Goal: Obtain resource: Obtain resource

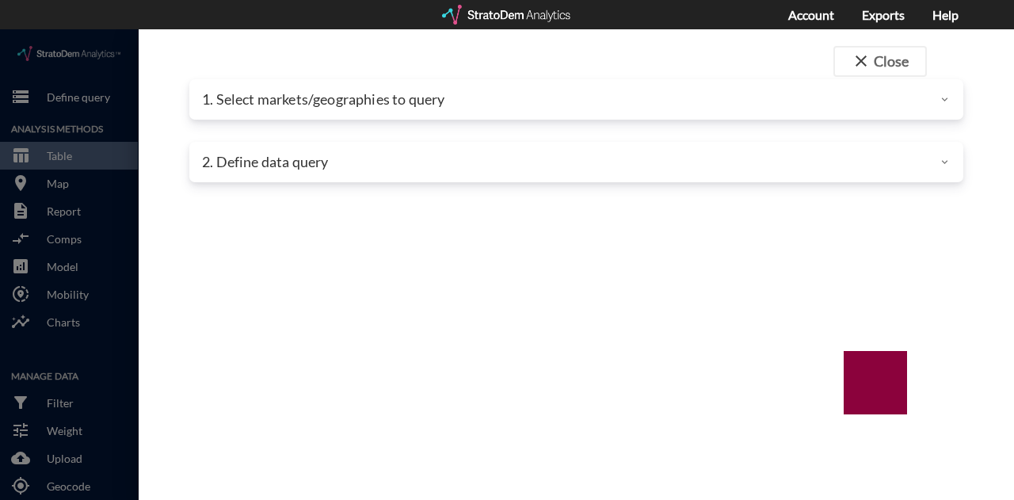
scroll to position [475, 0]
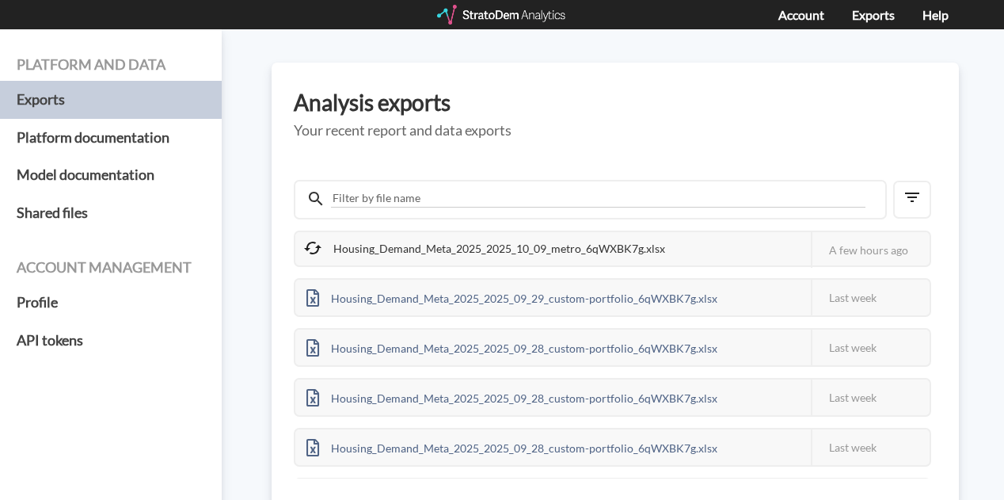
click at [549, 252] on div "Housing_Demand_Meta_2025_2025_10_09_metro_6qWXBK7g.xlsx" at bounding box center [485, 248] width 381 height 33
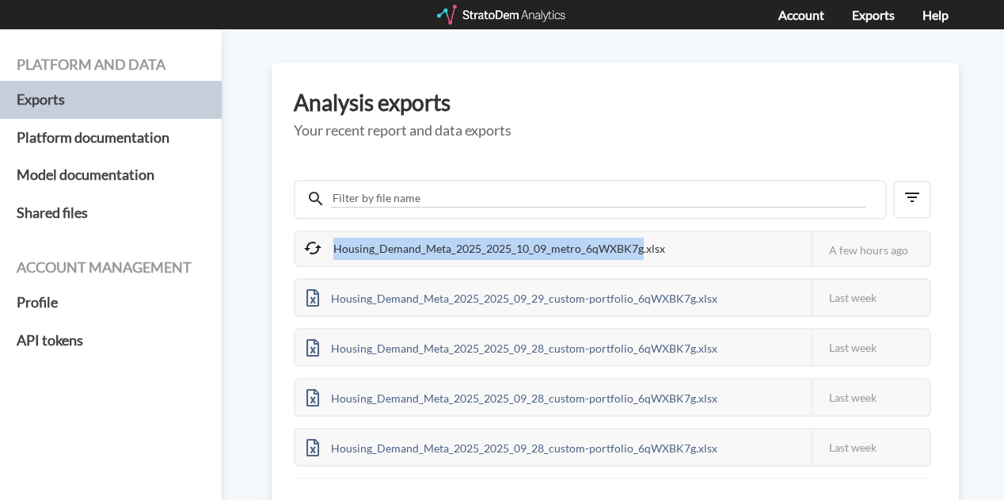
click at [550, 252] on div "Housing_Demand_Meta_2025_2025_10_09_metro_6qWXBK7g.xlsx" at bounding box center [485, 248] width 381 height 33
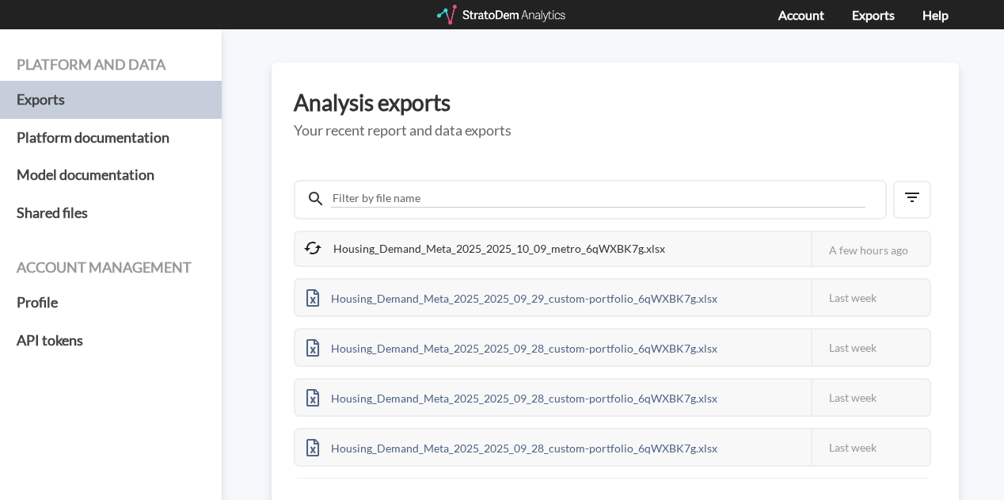
click at [531, 113] on h3 "Analysis exports" at bounding box center [615, 102] width 643 height 25
click at [603, 245] on div "Housing_Demand_Meta_2025_2025_10_09_metro_6qWXBK7g.xlsx" at bounding box center [485, 248] width 381 height 33
click at [501, 15] on div at bounding box center [502, 15] width 131 height 20
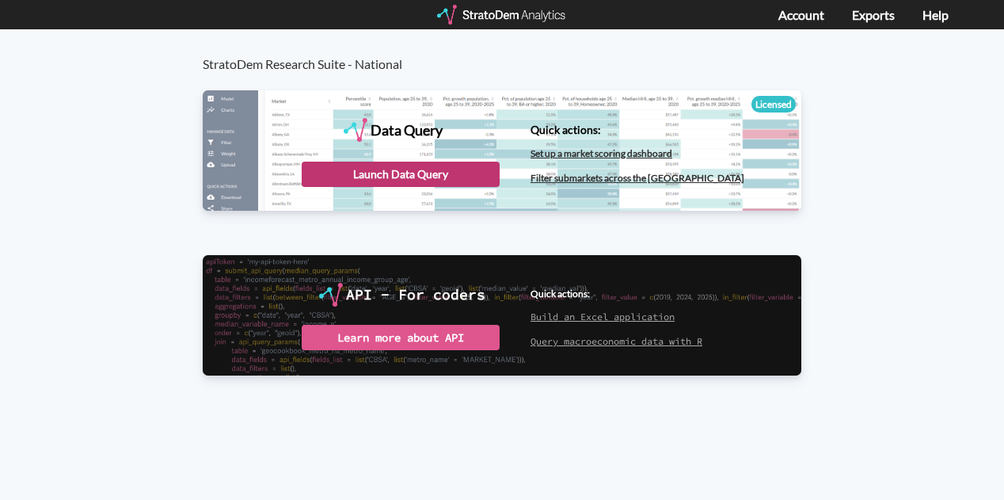
click at [400, 177] on div "Launch Data Query" at bounding box center [401, 174] width 198 height 25
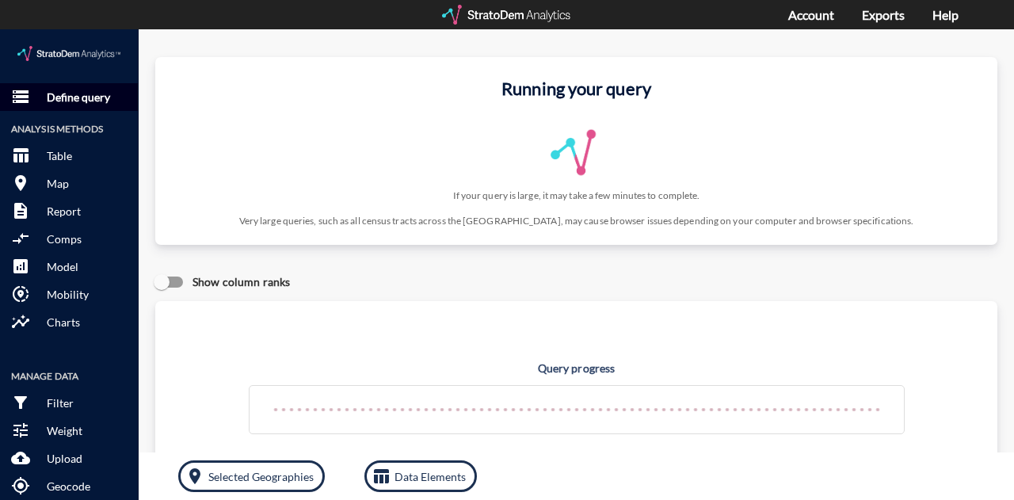
click p "Define query"
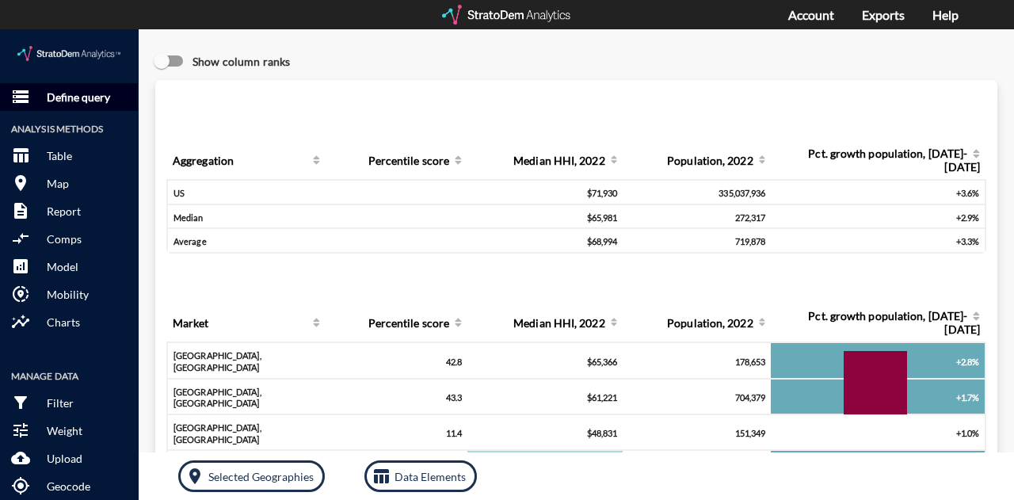
click p "Define query"
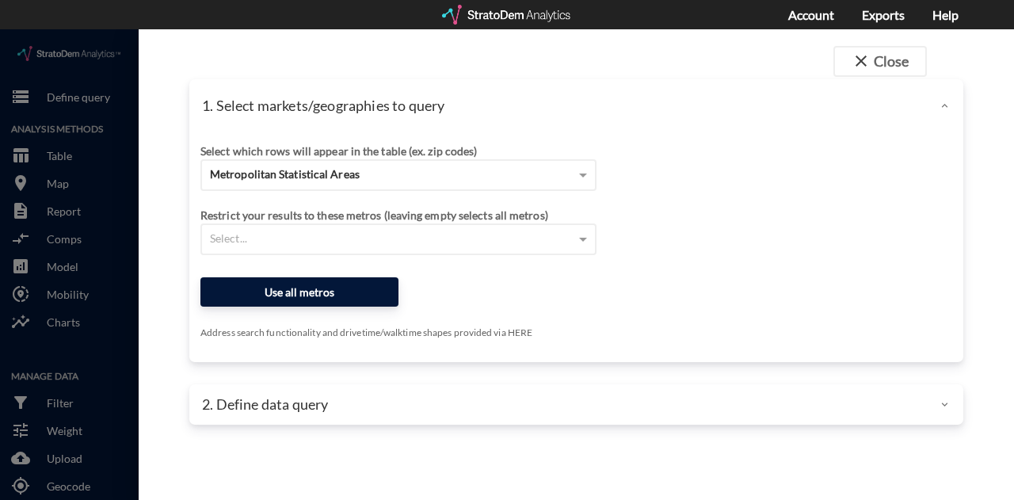
click button "Use all metros"
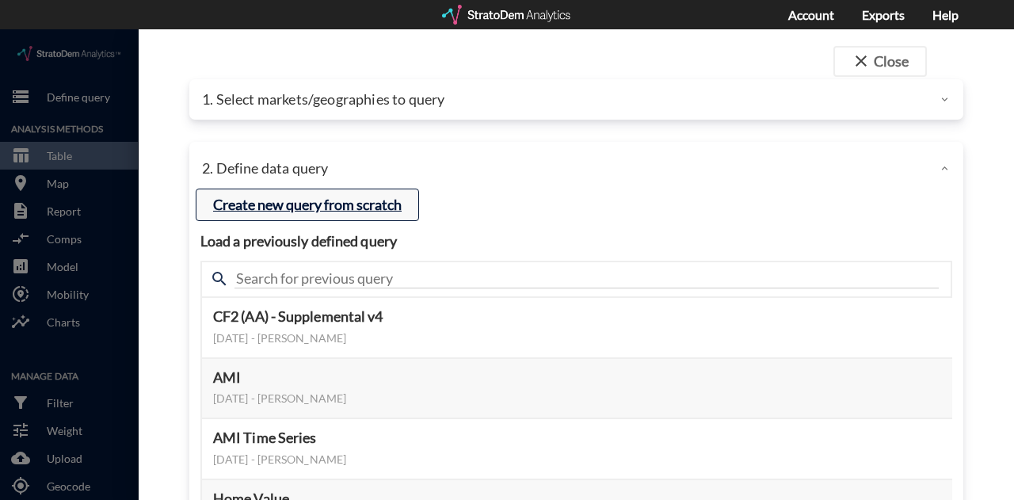
click button "Create new query from scratch"
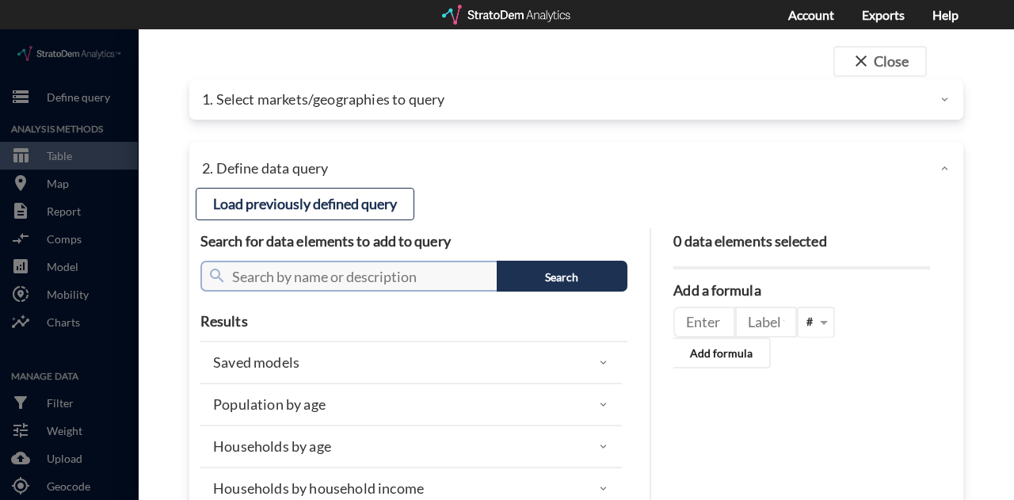
click input "text"
click div "1. Select markets/geographies to query"
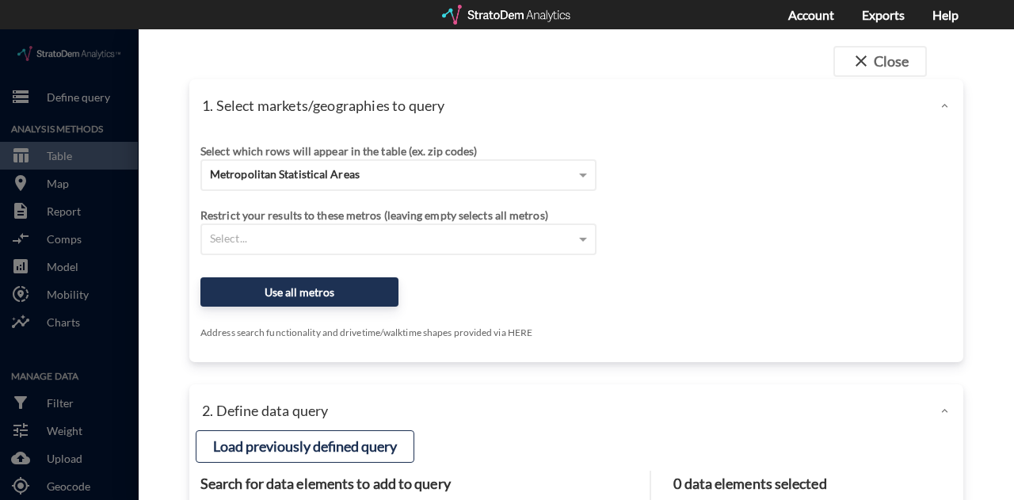
click div "1. Select markets/geographies to query"
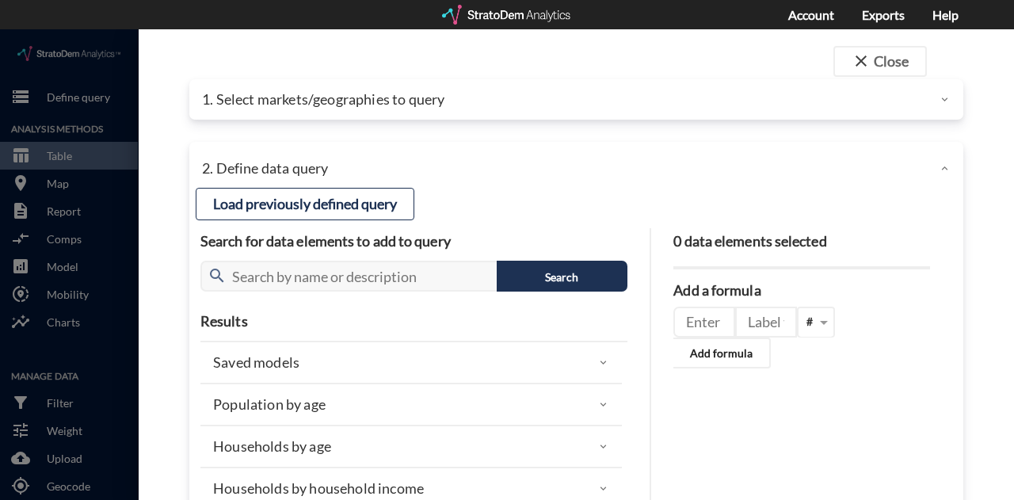
click div "1. Select markets/geographies to query"
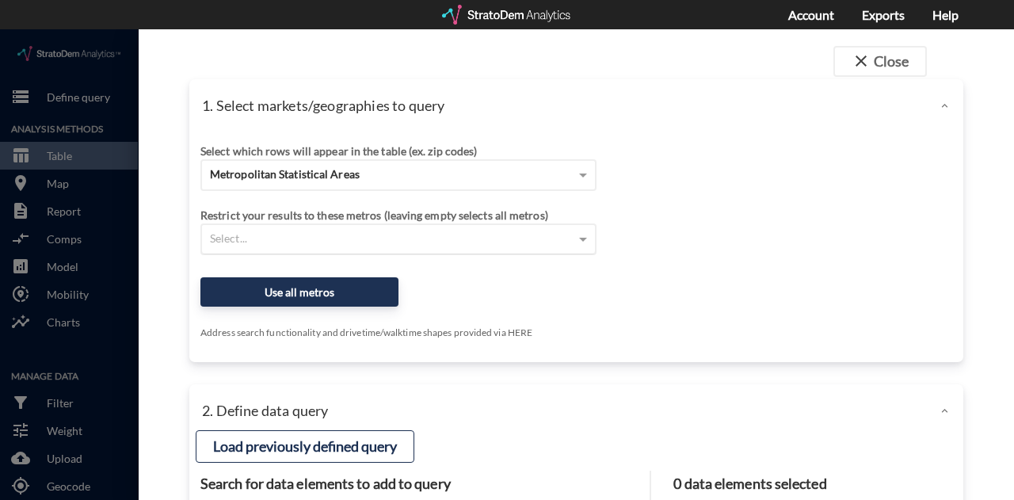
click div "Select..."
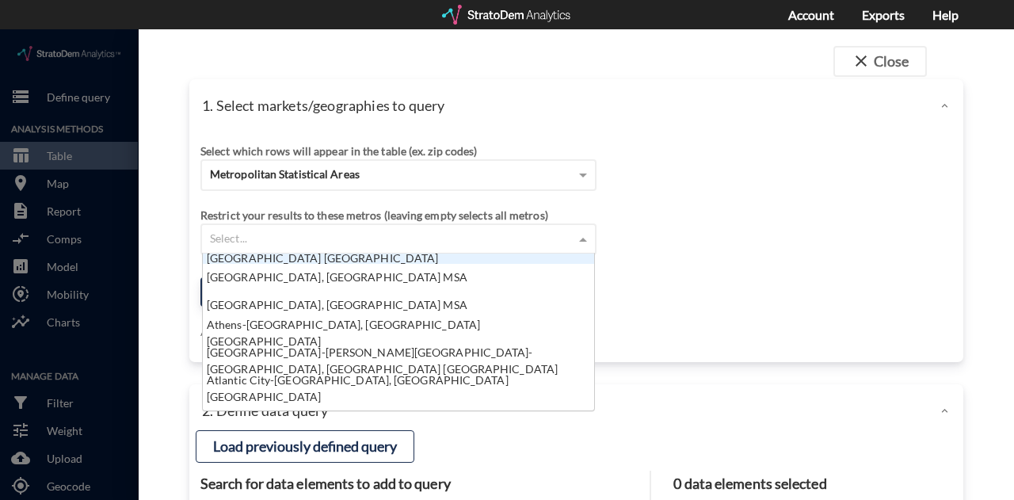
scroll to position [379, 0]
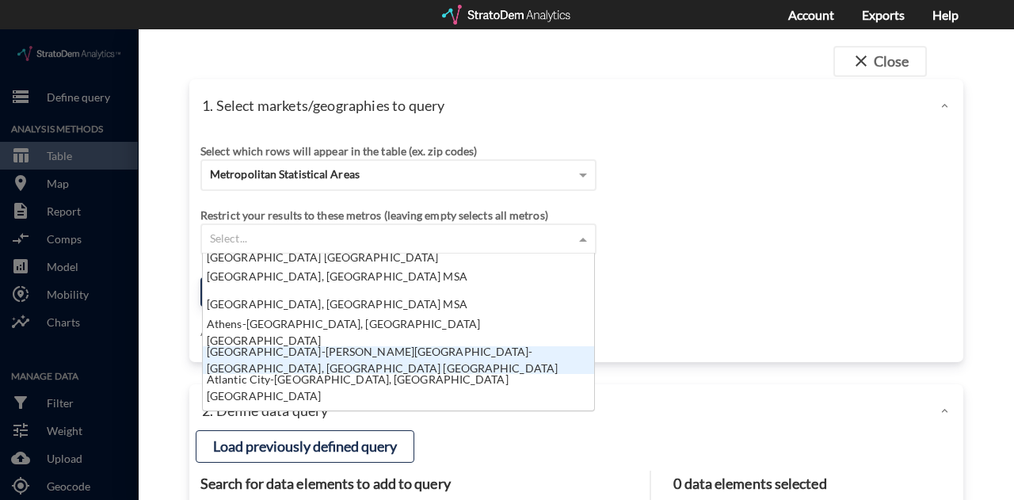
click div "[GEOGRAPHIC_DATA]-[PERSON_NAME][GEOGRAPHIC_DATA]-[GEOGRAPHIC_DATA], [GEOGRAPHIC…"
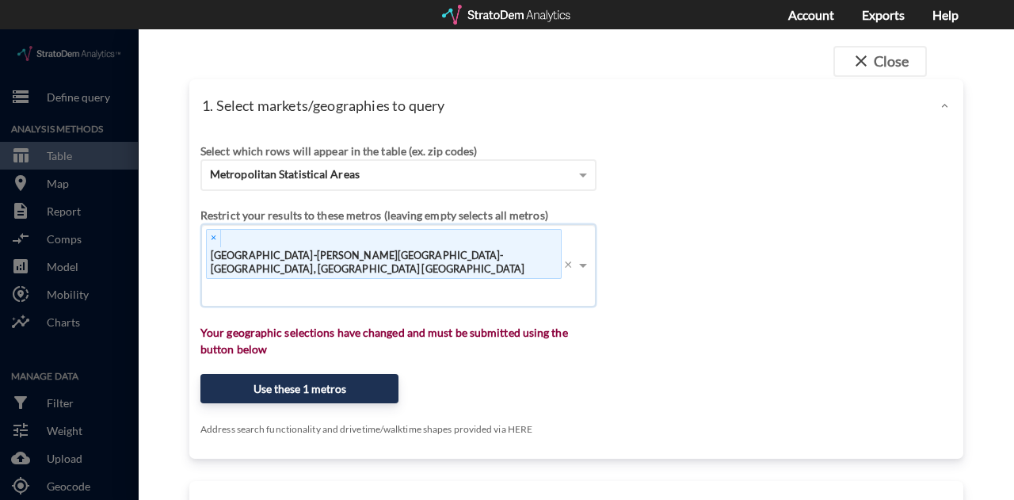
click div "× [GEOGRAPHIC_DATA]-[PERSON_NAME][GEOGRAPHIC_DATA]-[GEOGRAPHIC_DATA], [GEOGRAPH…"
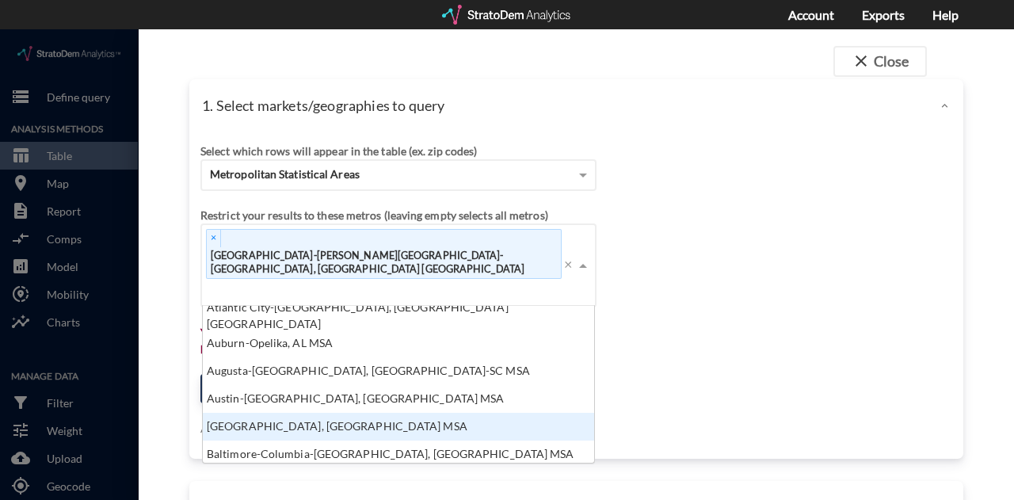
scroll to position [475, 0]
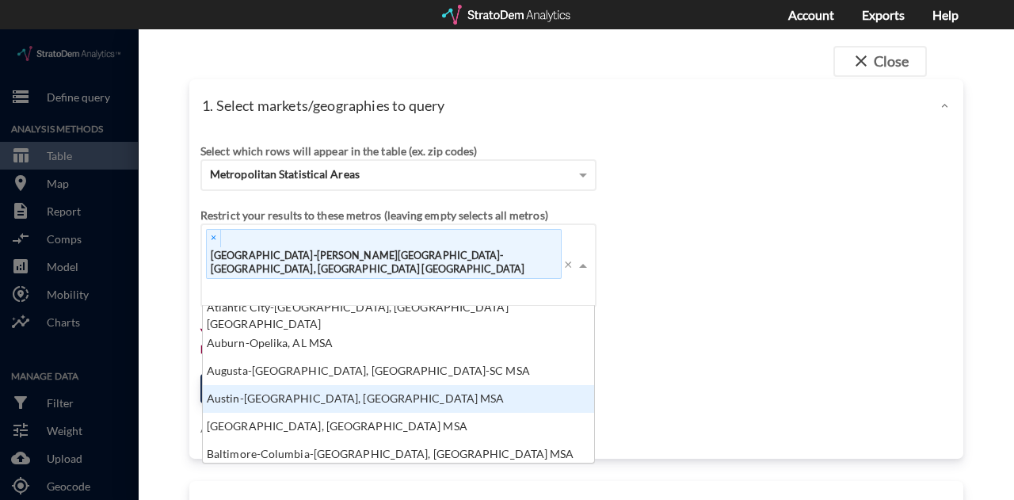
click div "Austin-[GEOGRAPHIC_DATA], [GEOGRAPHIC_DATA] MSA"
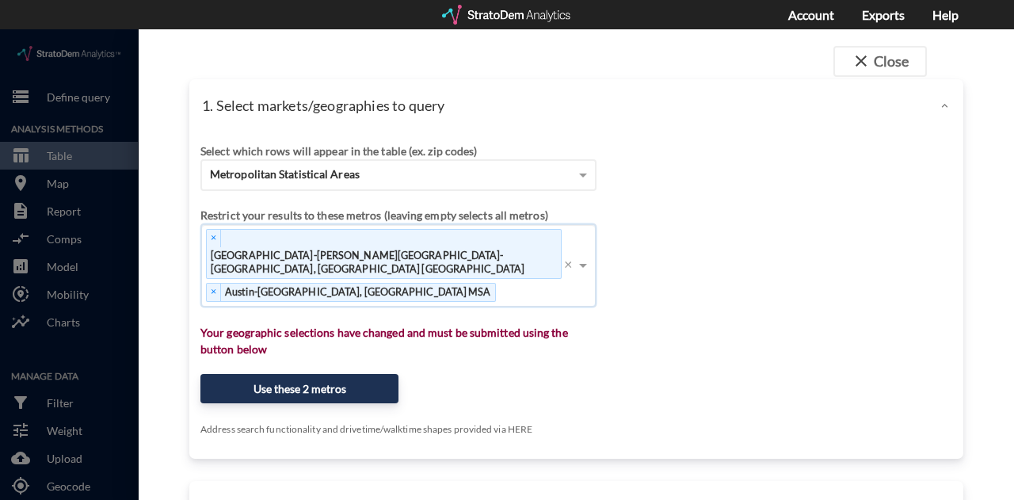
click div "× [GEOGRAPHIC_DATA]-[PERSON_NAME][GEOGRAPHIC_DATA]-[GEOGRAPHIC_DATA], [GEOGRAPH…"
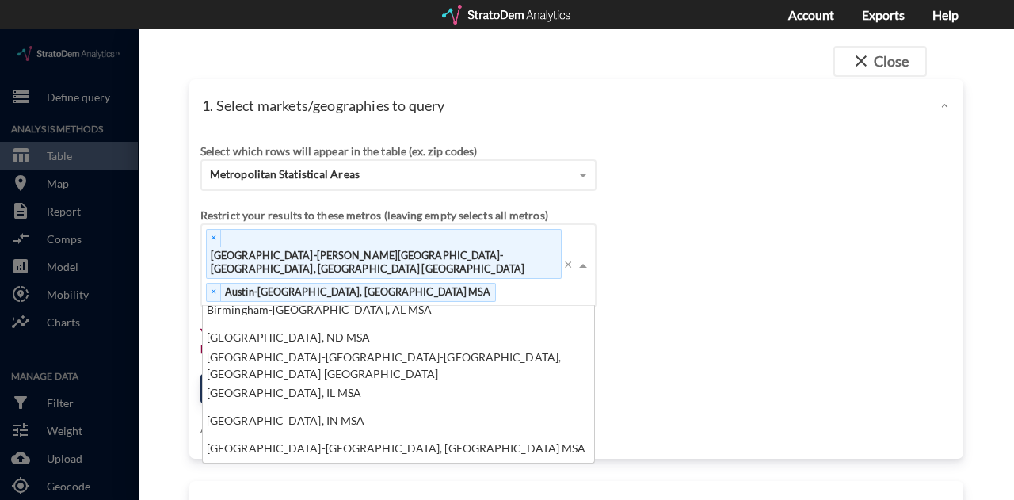
scroll to position [950, 0]
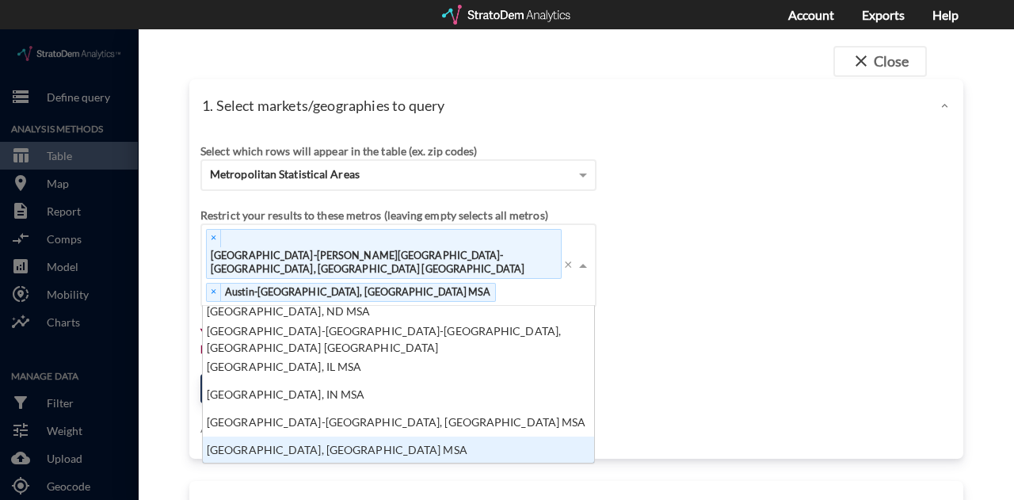
drag, startPoint x: 361, startPoint y: 394, endPoint x: 380, endPoint y: 388, distance: 20.0
click div "[GEOGRAPHIC_DATA], [GEOGRAPHIC_DATA] MSA"
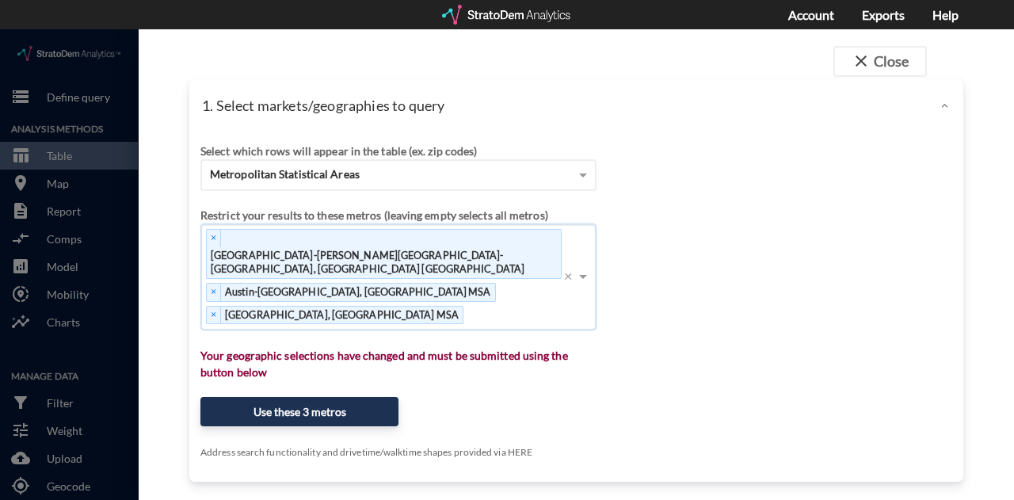
click div "× [GEOGRAPHIC_DATA]-[PERSON_NAME][GEOGRAPHIC_DATA]-[GEOGRAPHIC_DATA], [GEOGRAPH…"
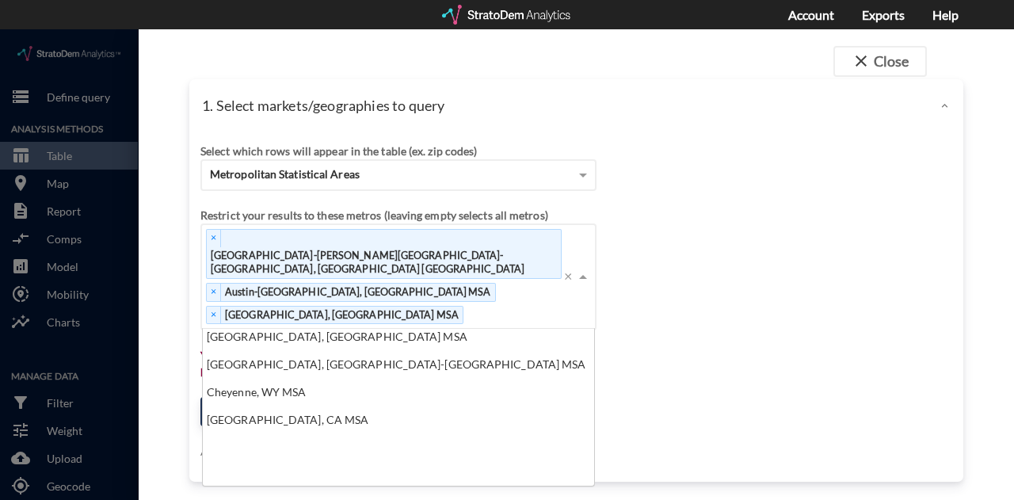
scroll to position [1592, 0]
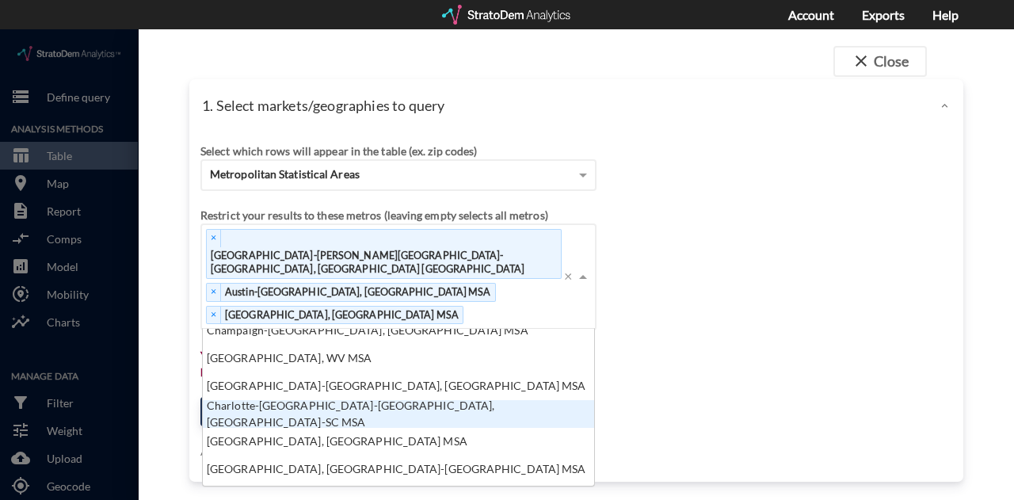
click div "Charlotte-[GEOGRAPHIC_DATA]-[GEOGRAPHIC_DATA], [GEOGRAPHIC_DATA]-SC MSA"
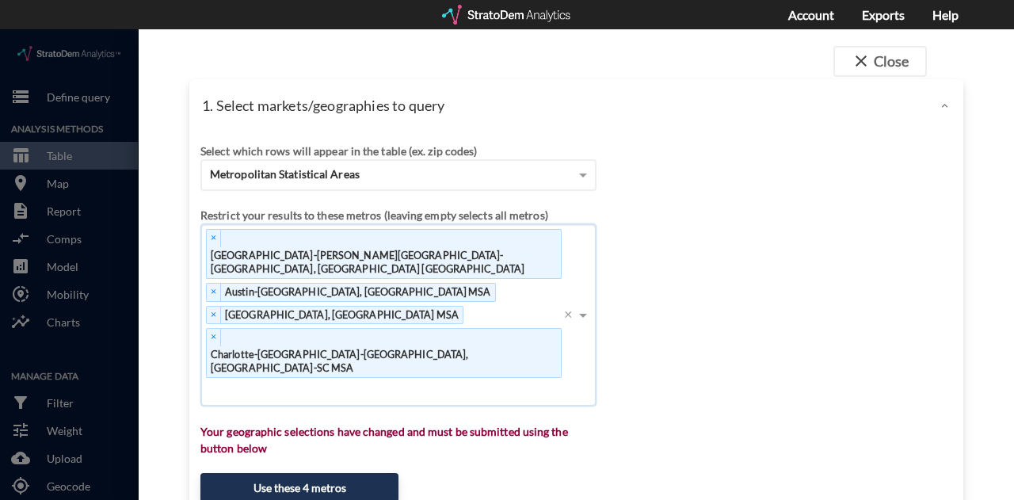
click div "× [GEOGRAPHIC_DATA]-[PERSON_NAME][GEOGRAPHIC_DATA]-[GEOGRAPHIC_DATA], [GEOGRAPH…"
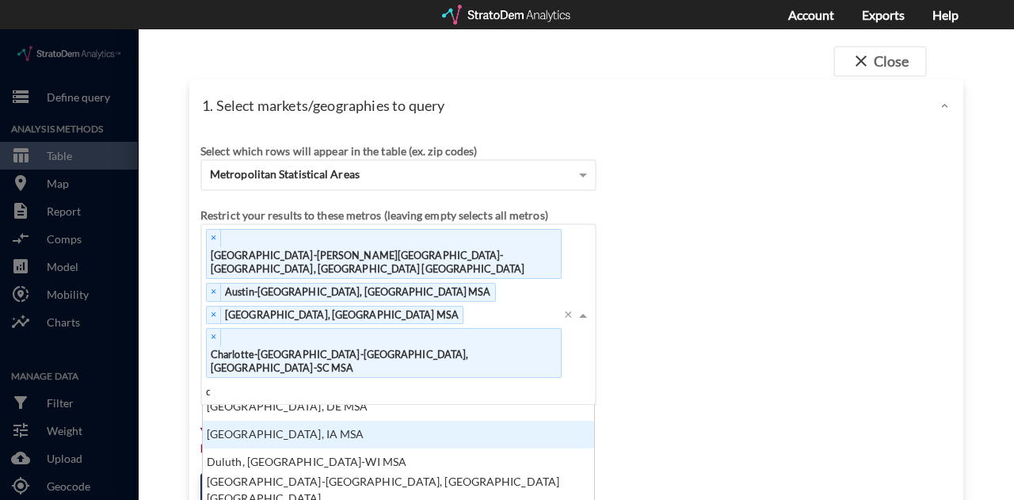
scroll to position [0, 0]
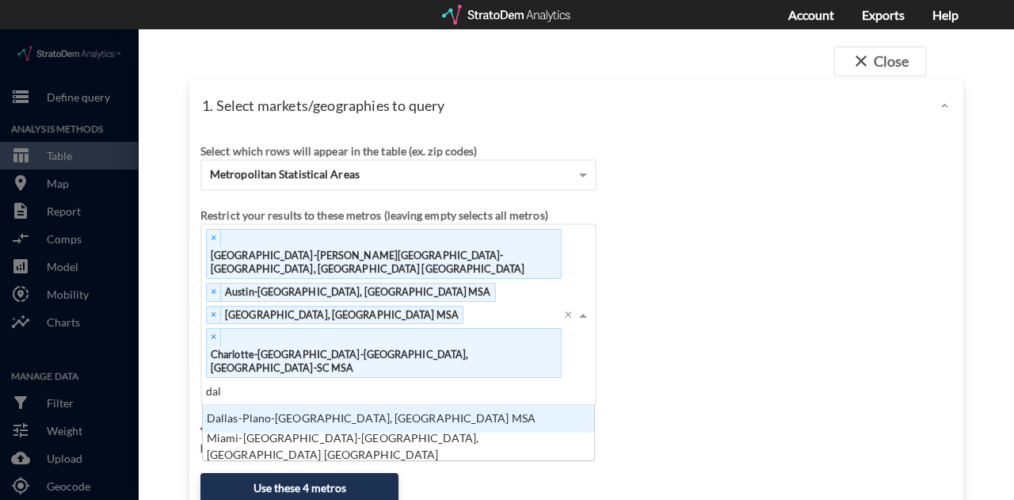
type input "dall"
click div "Dallas-Plano-[GEOGRAPHIC_DATA], [GEOGRAPHIC_DATA] MSA"
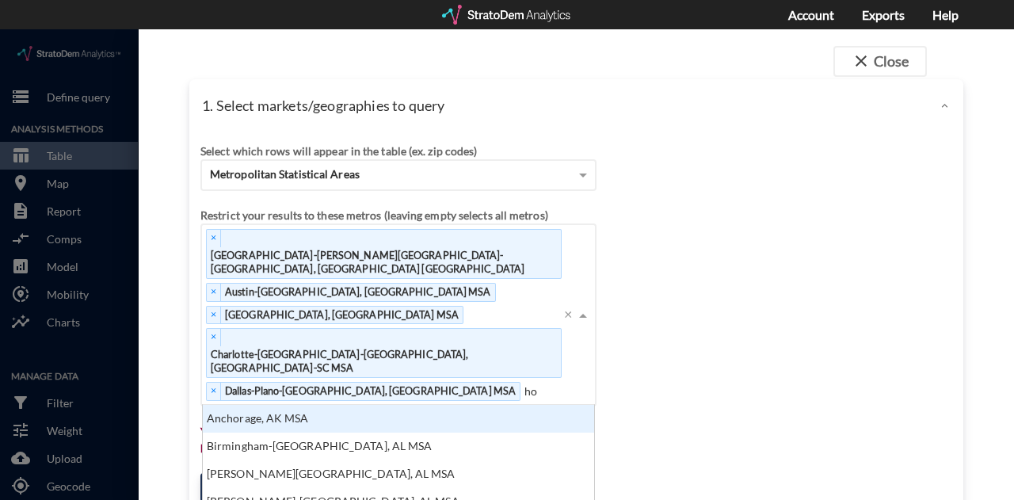
type input "hou"
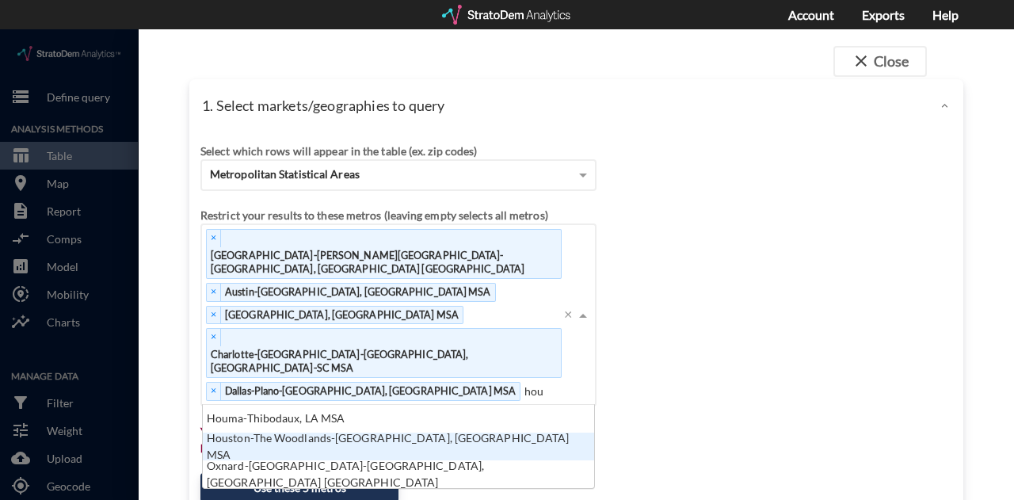
click div "Houston-The Woodlands-[GEOGRAPHIC_DATA], [GEOGRAPHIC_DATA] MSA"
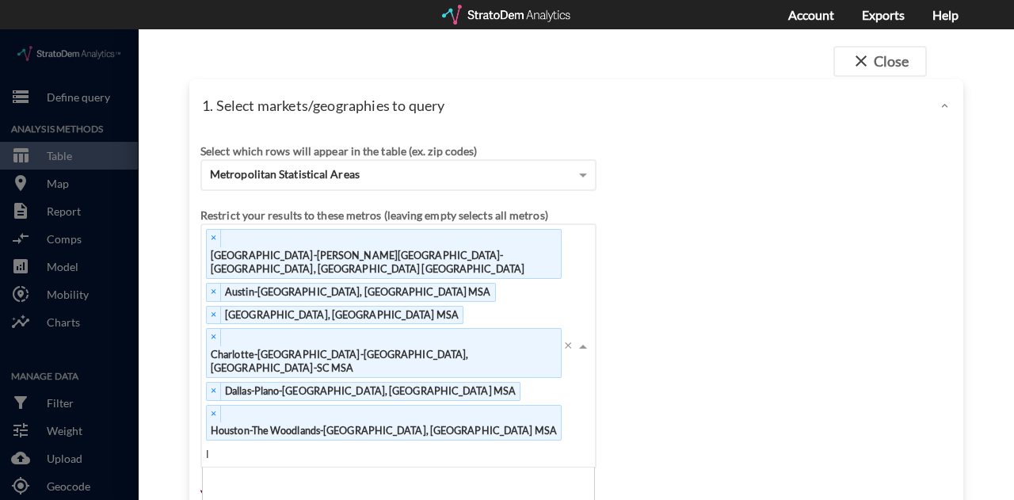
scroll to position [145, 382]
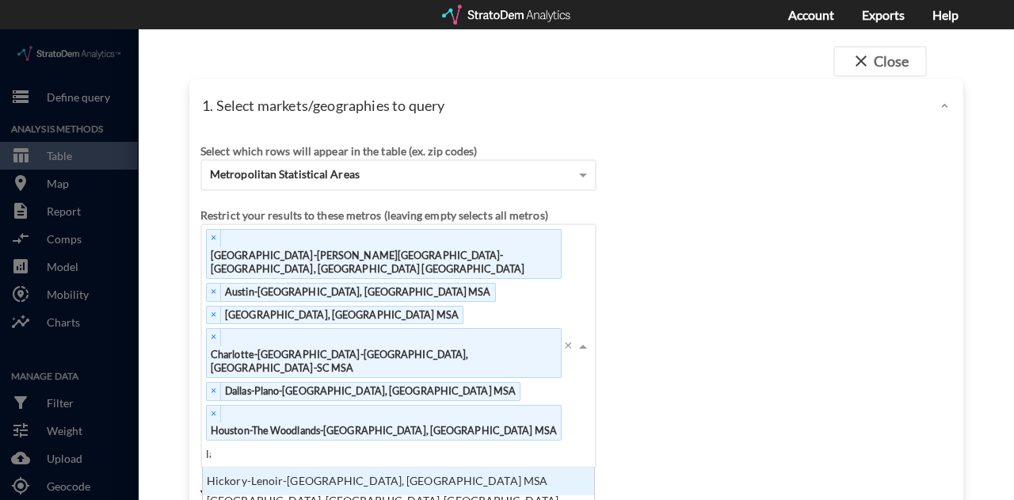
type input "las"
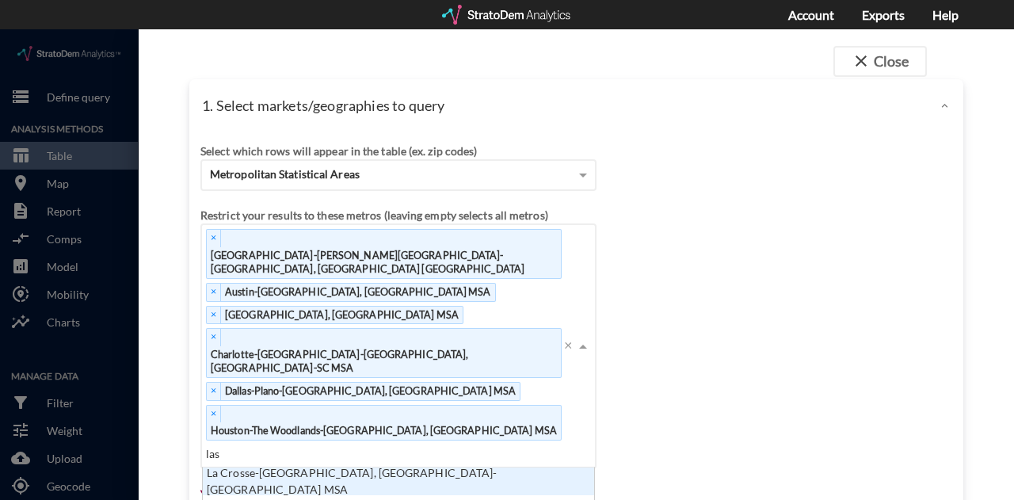
scroll to position [99, 382]
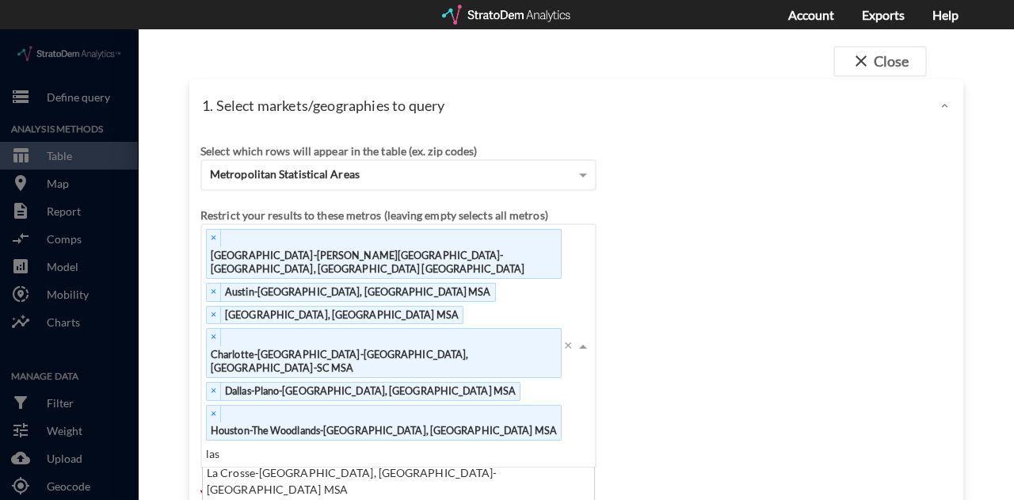
click div "Las Vegas-[PERSON_NAME][GEOGRAPHIC_DATA], [GEOGRAPHIC_DATA] MSA"
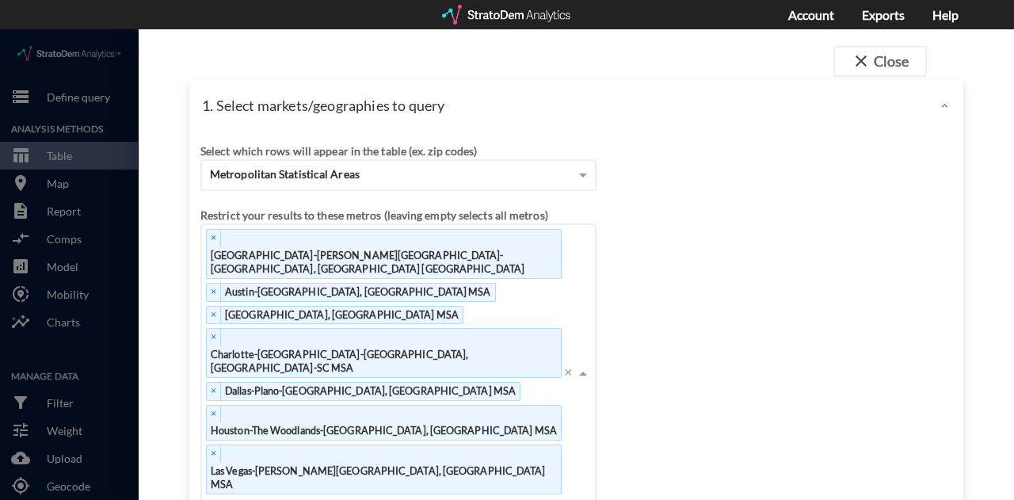
scroll to position [0, 0]
type input "pho"
click div "Phoenix-Mesa-[GEOGRAPHIC_DATA], [GEOGRAPHIC_DATA] MSA"
type input "san f"
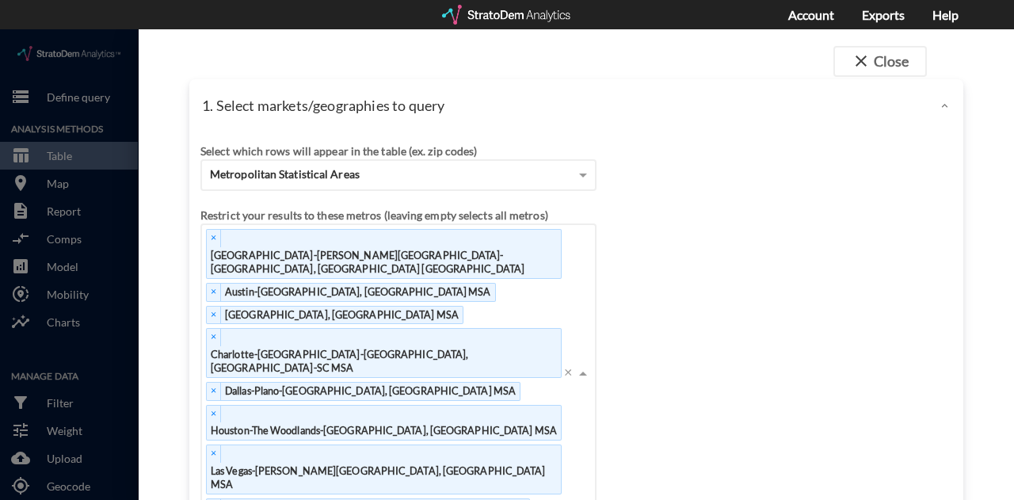
click div "[GEOGRAPHIC_DATA]-[GEOGRAPHIC_DATA]-[GEOGRAPHIC_DATA], [GEOGRAPHIC_DATA] [GEOGR…"
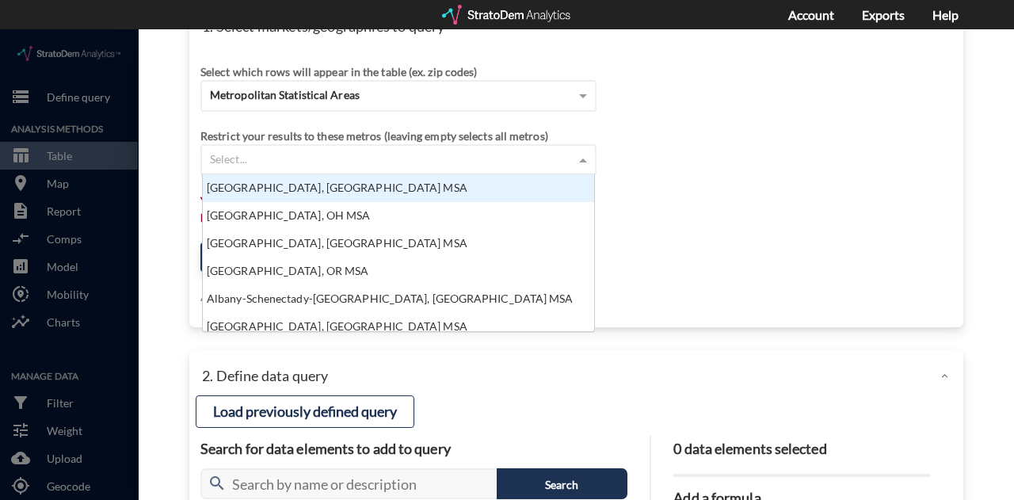
click div "Select..."
click div "Select which rows will appear in the table (ex. zip codes) Metropolitan Statist…"
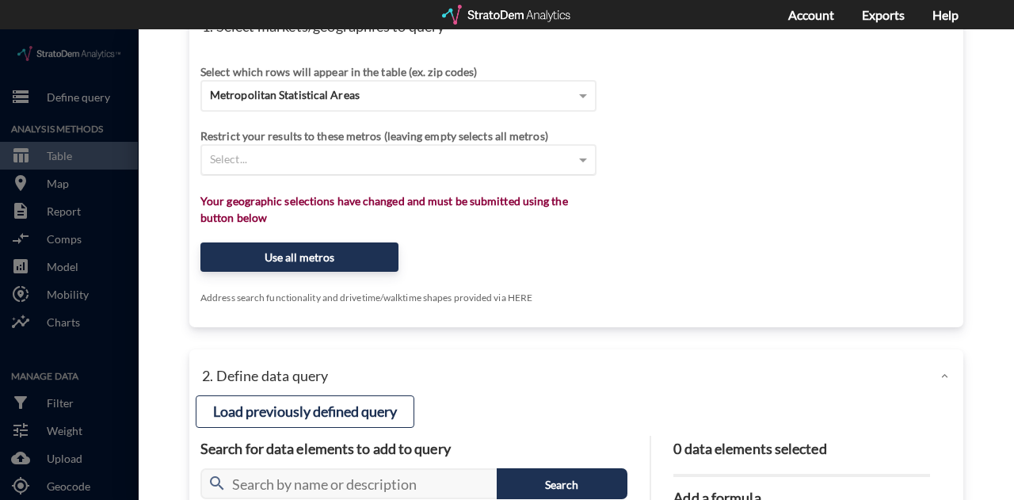
click div "Select..."
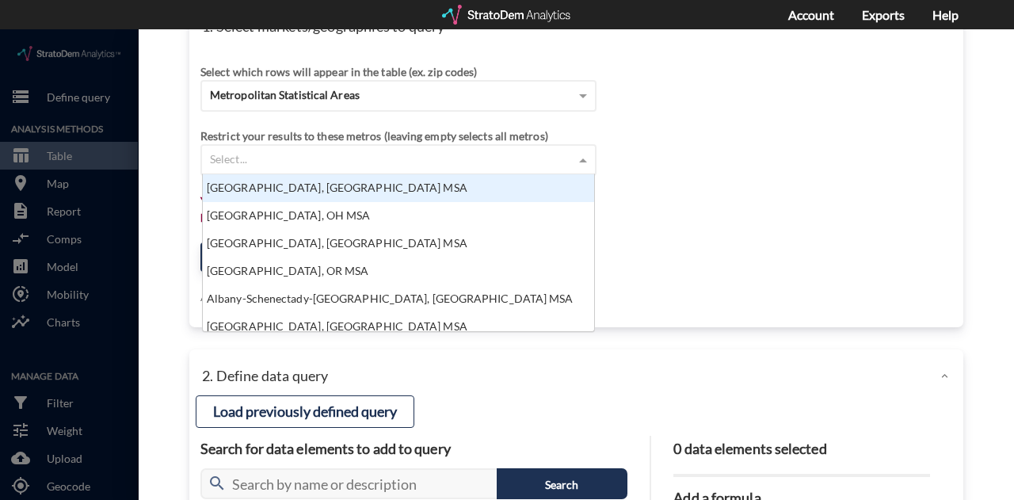
click div "Select which rows will appear in the table (ex. zip codes) Metropolitan Statist…"
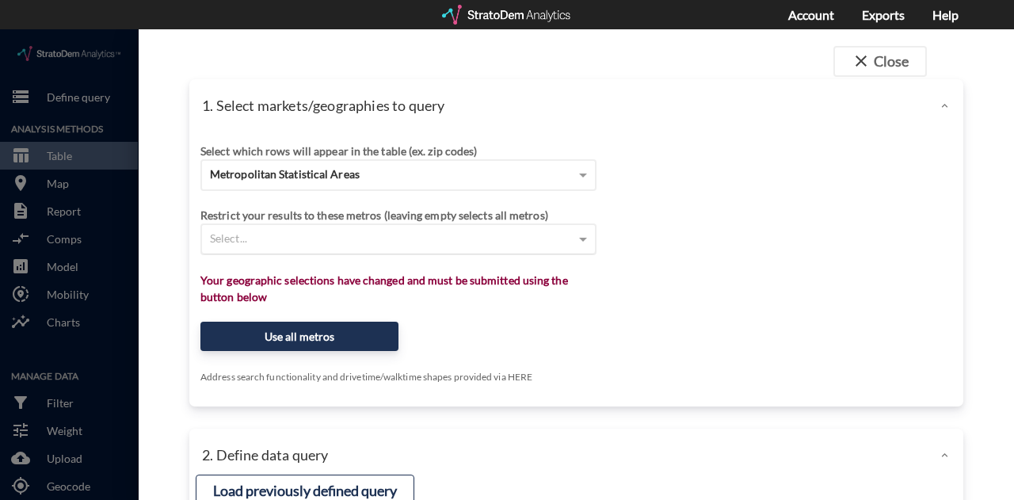
click div "Select..."
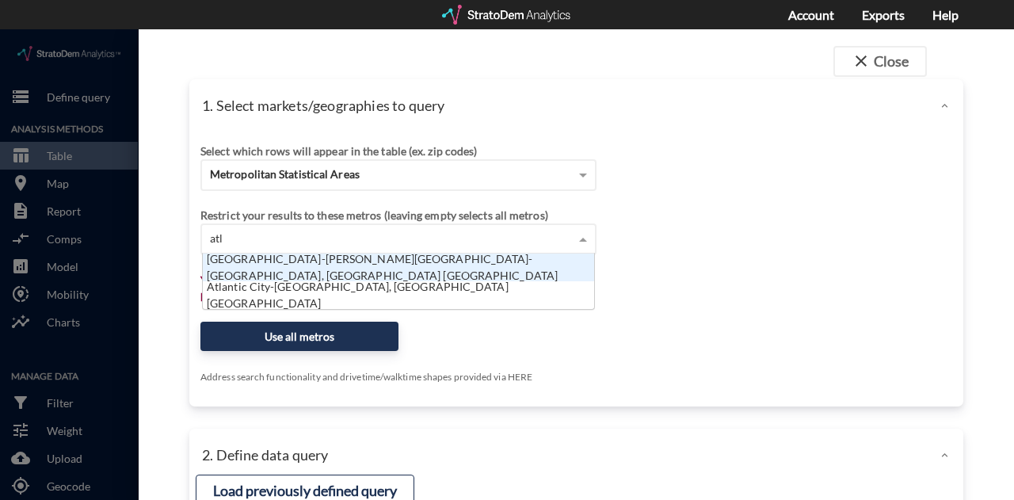
type input "atla"
click div "[GEOGRAPHIC_DATA]-[PERSON_NAME][GEOGRAPHIC_DATA]-[GEOGRAPHIC_DATA], [GEOGRAPHIC…"
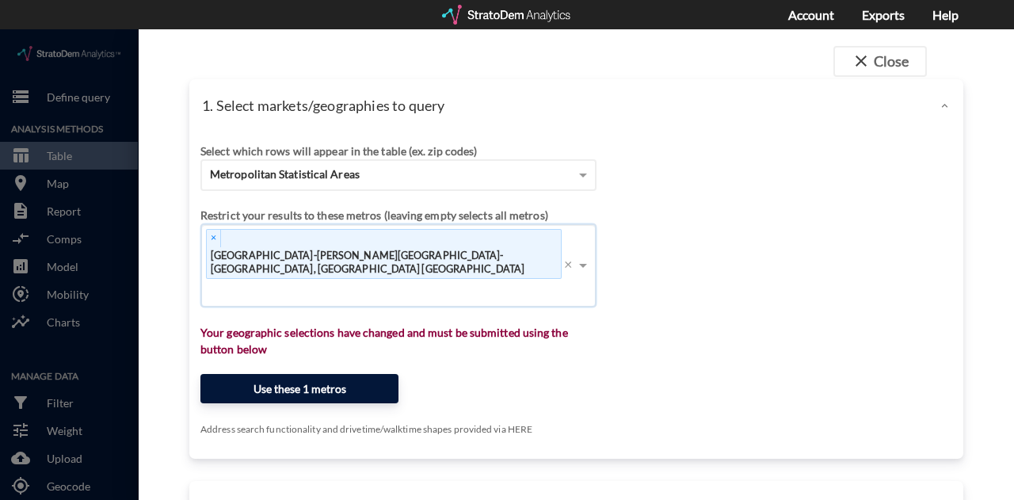
type input "b"
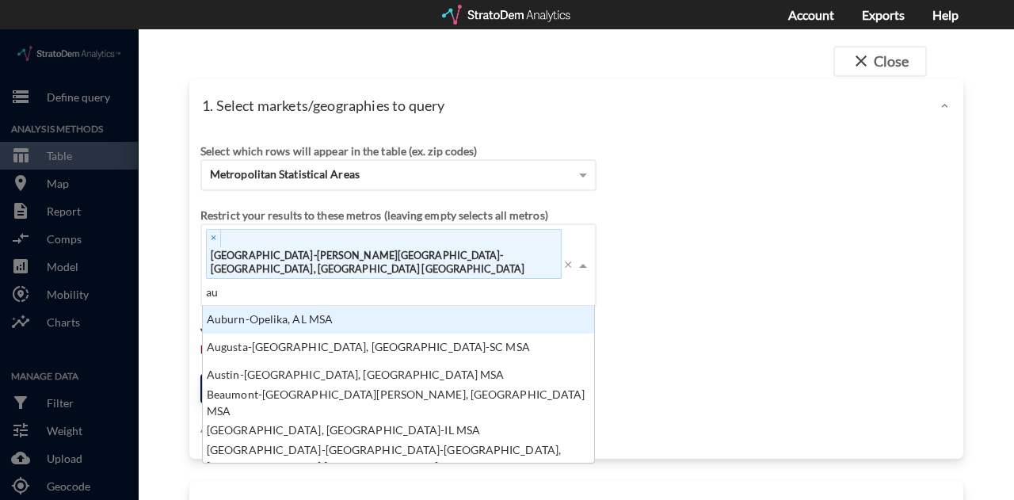
type input "aus"
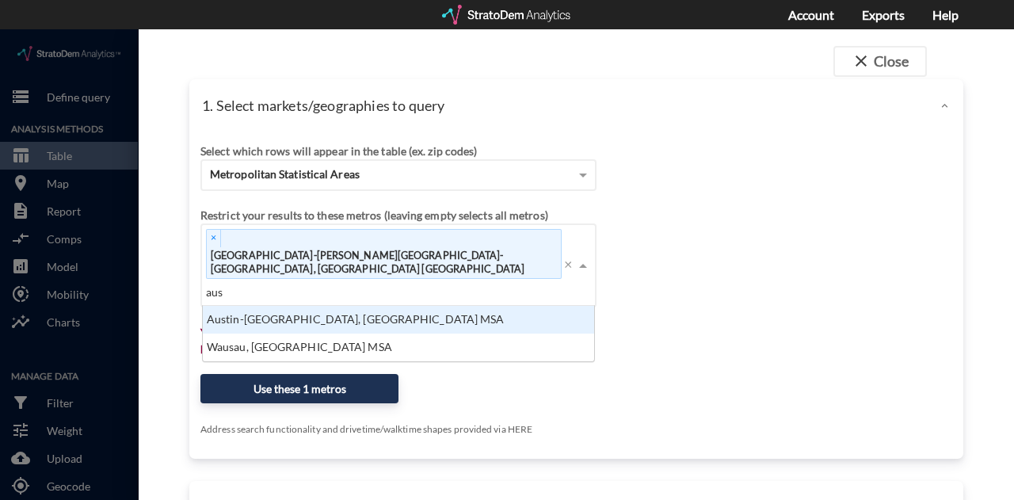
click div "Austin-[GEOGRAPHIC_DATA], [GEOGRAPHIC_DATA] MSA"
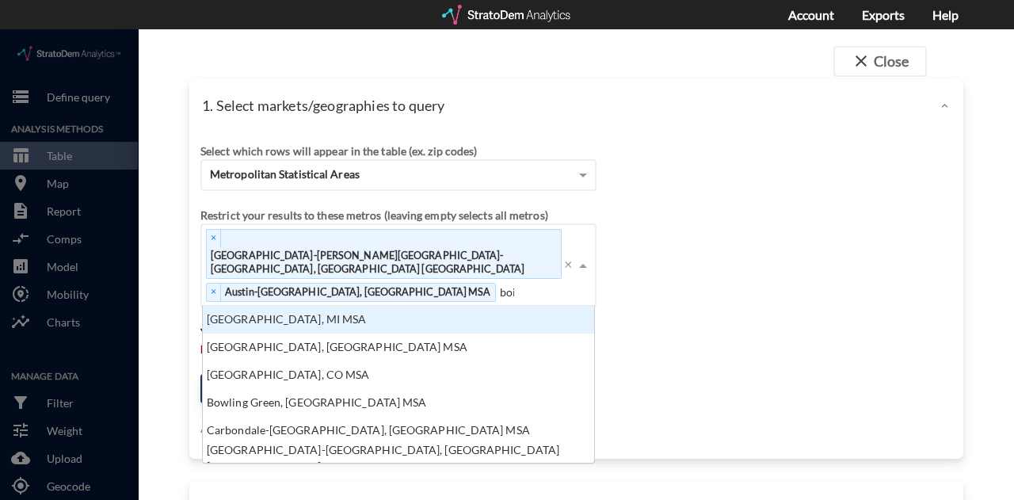
type input "bois"
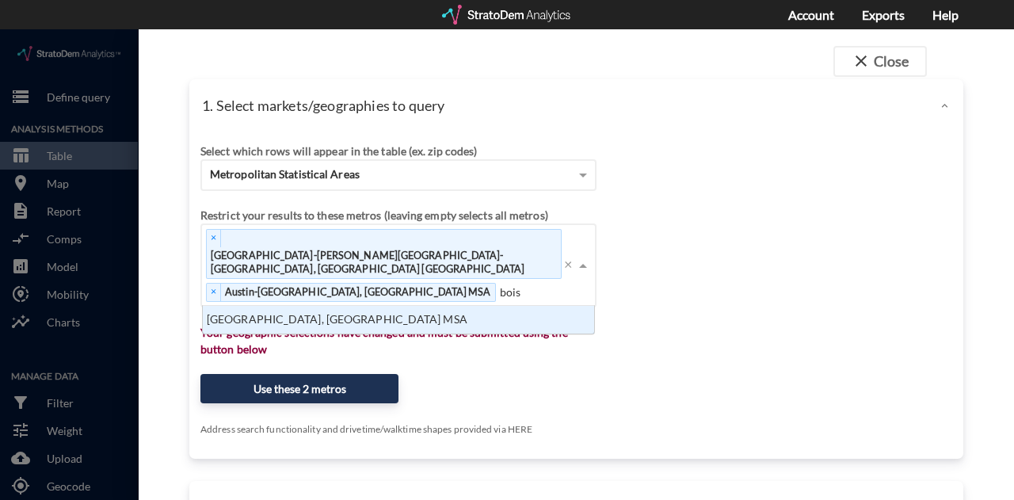
click div "[GEOGRAPHIC_DATA], [GEOGRAPHIC_DATA] MSA"
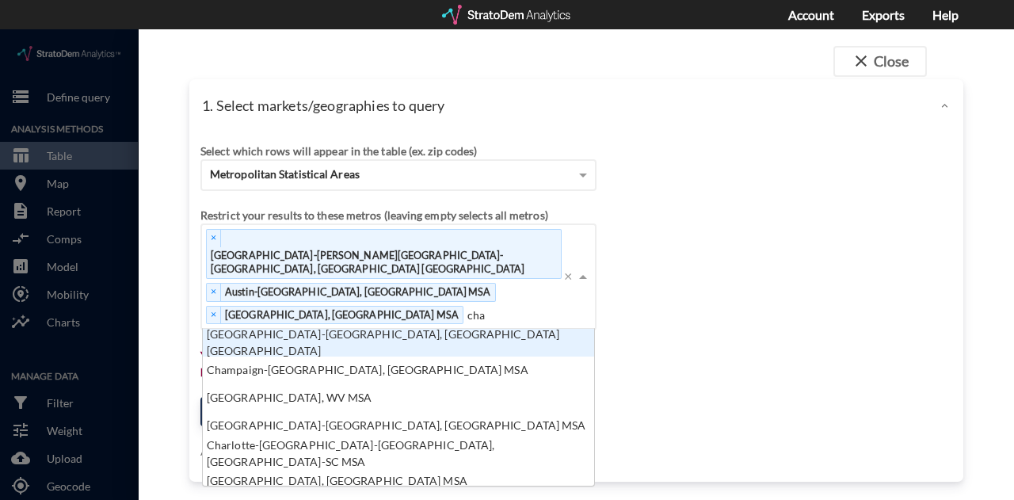
type input "charl"
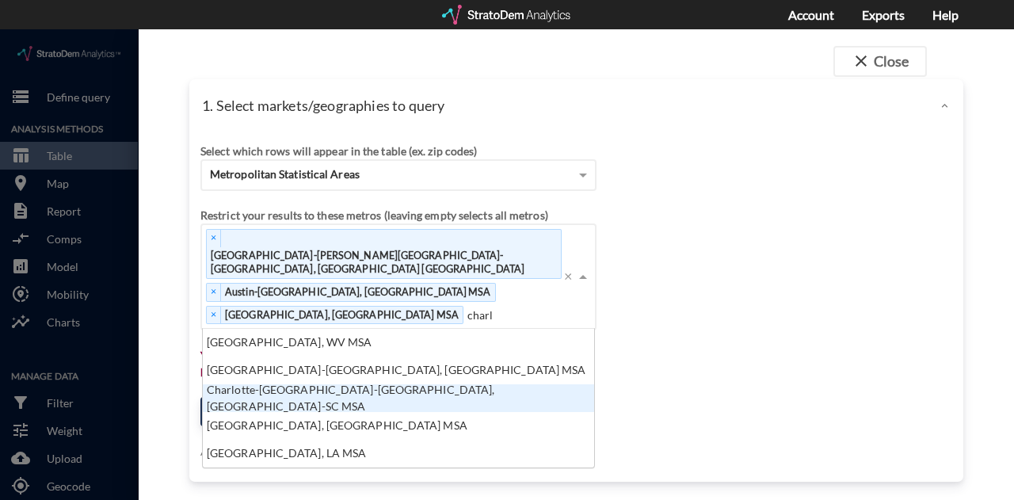
click div "Charlotte-[GEOGRAPHIC_DATA]-[GEOGRAPHIC_DATA], [GEOGRAPHIC_DATA]-SC MSA"
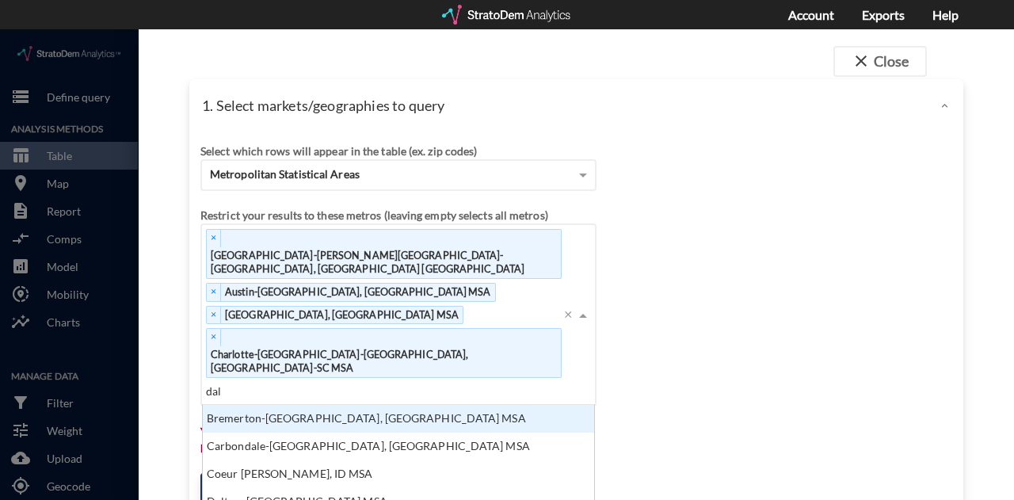
type input "dall"
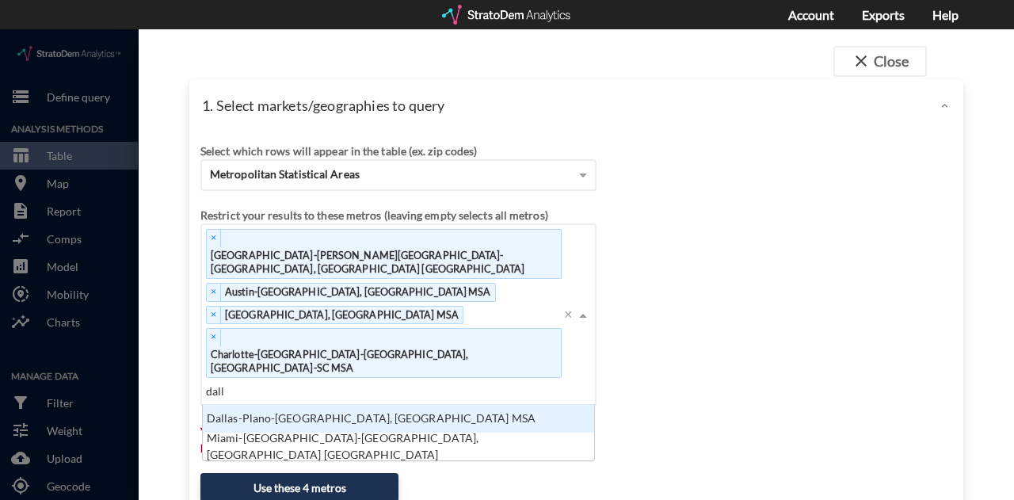
click div "Dallas-Plano-[GEOGRAPHIC_DATA], [GEOGRAPHIC_DATA] MSA"
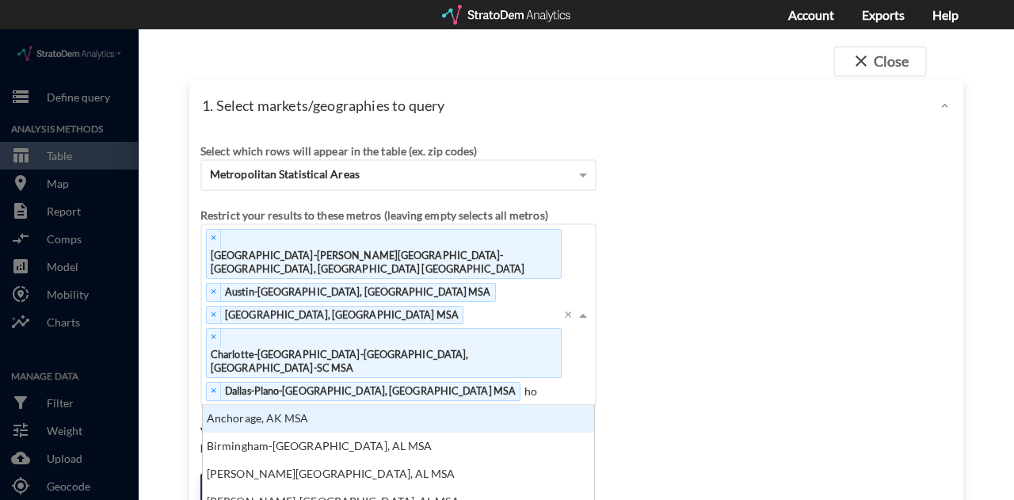
type input "hou"
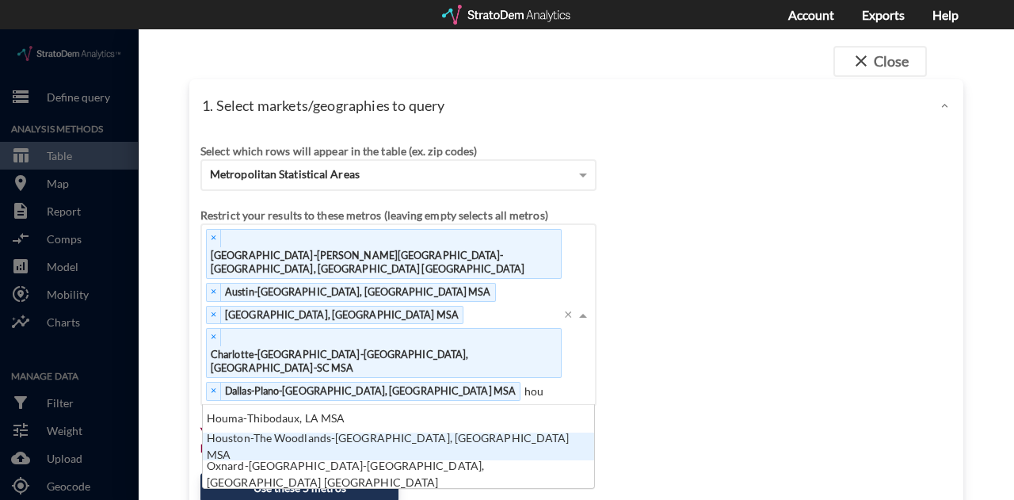
click div "Houston-The Woodlands-[GEOGRAPHIC_DATA], [GEOGRAPHIC_DATA] MSA"
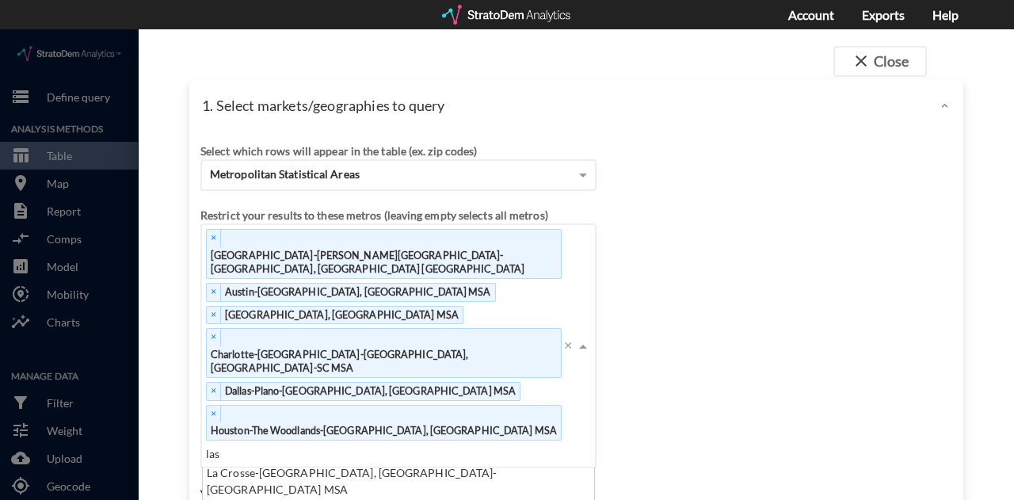
type input "las v"
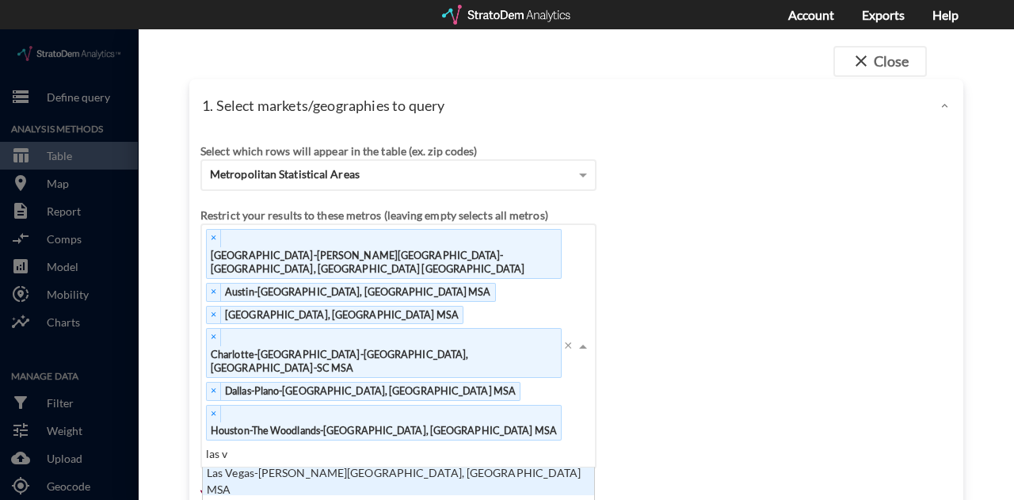
click div "Las Vegas-[PERSON_NAME][GEOGRAPHIC_DATA], [GEOGRAPHIC_DATA] MSA"
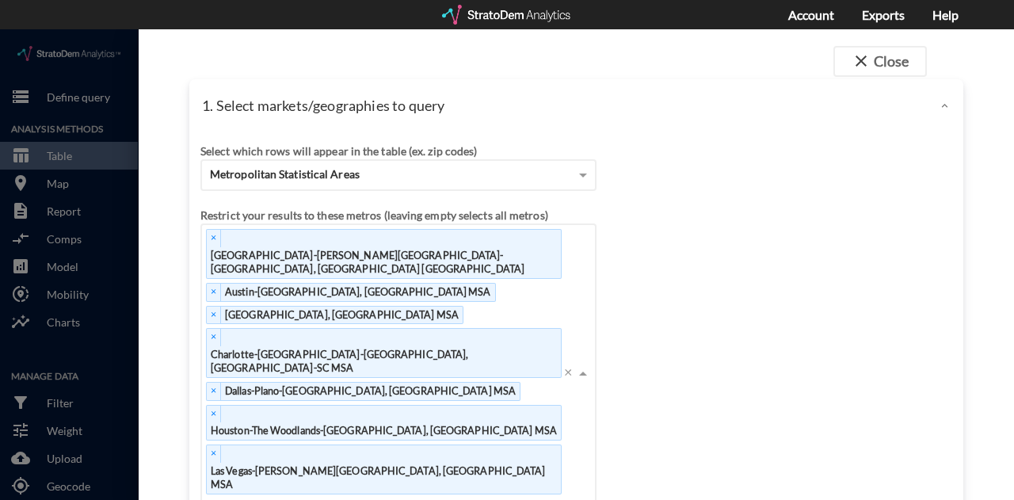
type input "pho"
click div "Phoenix-Mesa-[GEOGRAPHIC_DATA], [GEOGRAPHIC_DATA] MSA"
type input "s"
type input "orland"
click div "Orlando-[GEOGRAPHIC_DATA]-[GEOGRAPHIC_DATA], [GEOGRAPHIC_DATA] [GEOGRAPHIC_DATA]"
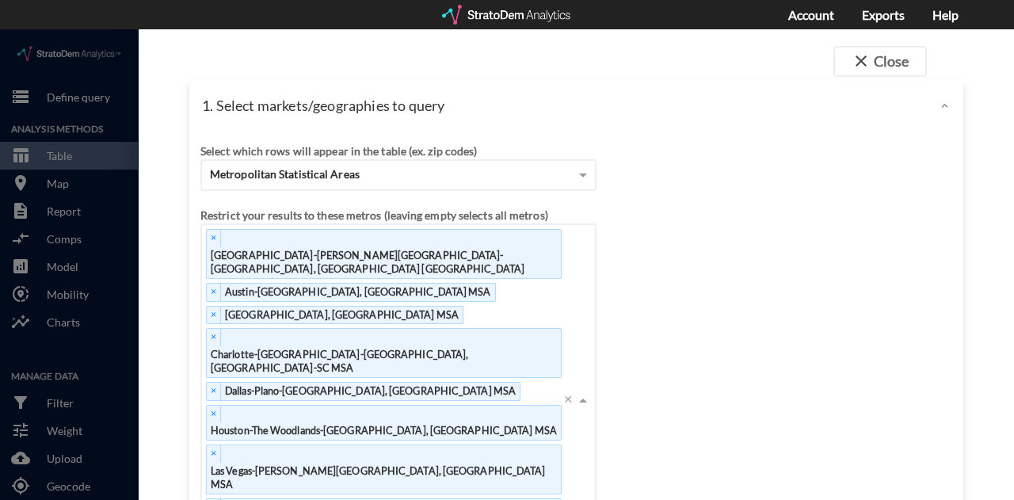
type input "san fr"
click div "[GEOGRAPHIC_DATA]-[GEOGRAPHIC_DATA]-[GEOGRAPHIC_DATA], [GEOGRAPHIC_DATA] [GEOGR…"
type input "pal"
click div "[GEOGRAPHIC_DATA]-[GEOGRAPHIC_DATA]-[GEOGRAPHIC_DATA], [GEOGRAPHIC_DATA] MSA"
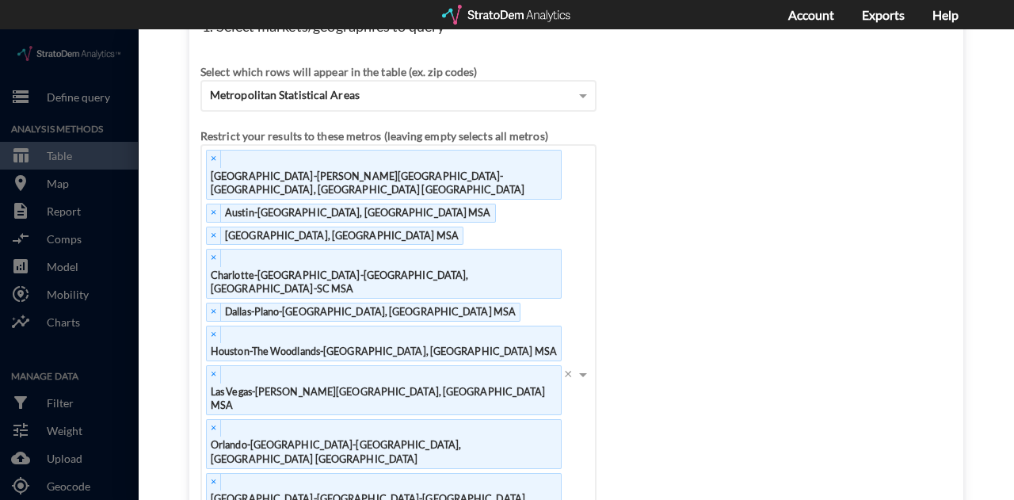
click button "Use these 10 metros"
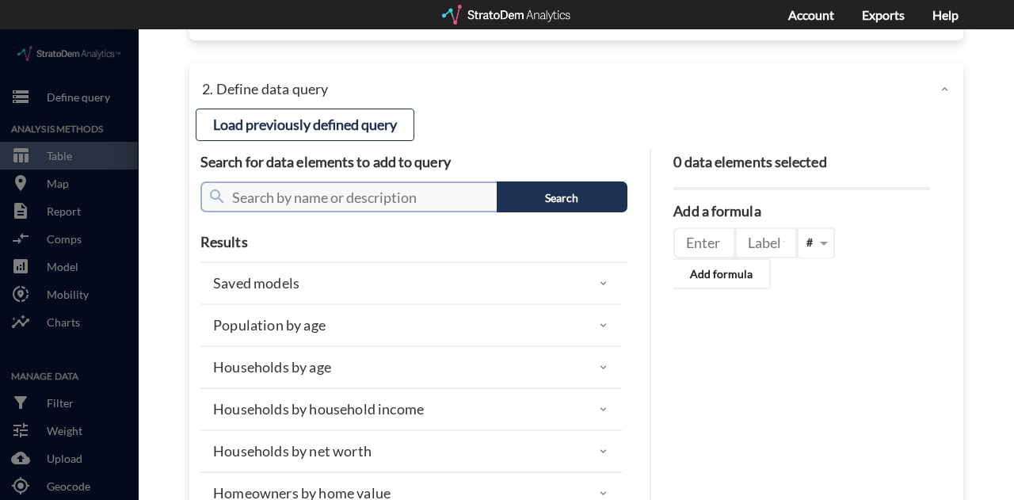
click input "text"
click div "Saved models"
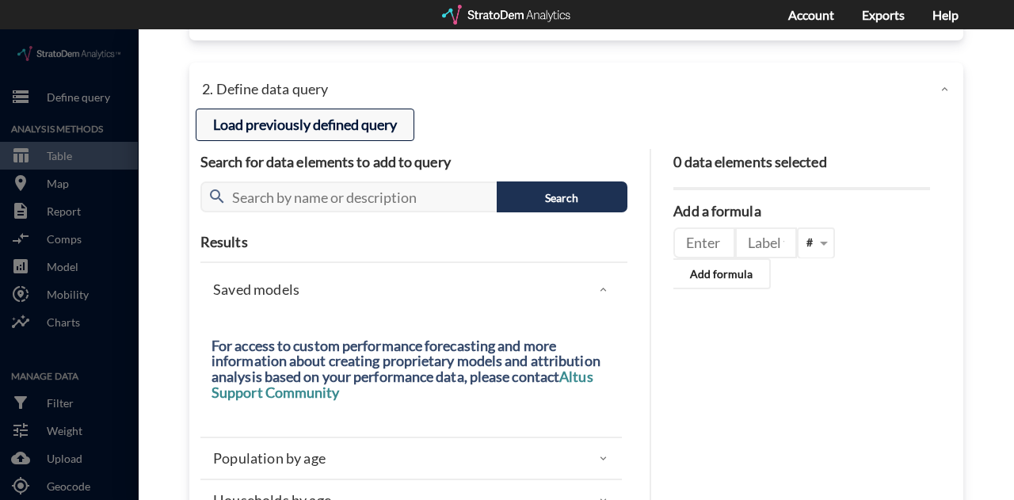
click button "Load previously defined query"
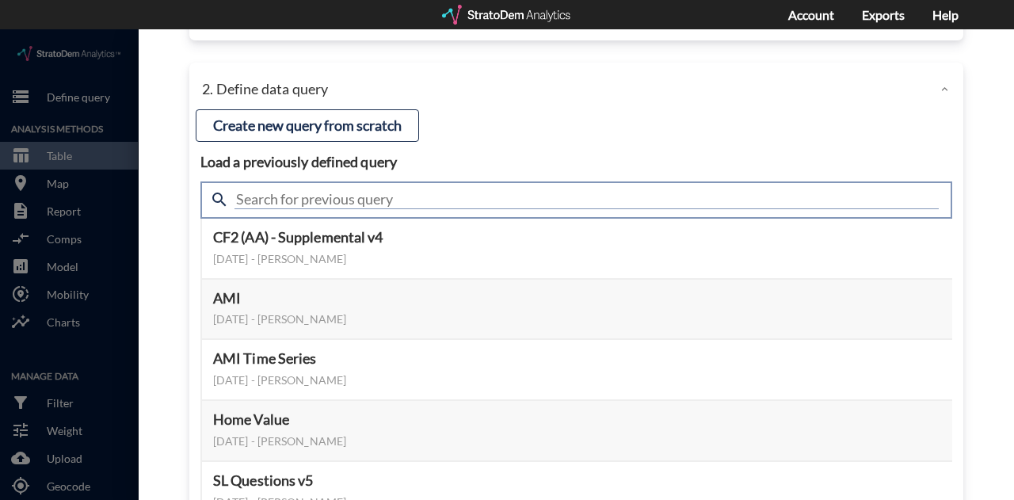
click input "text"
type input "demand"
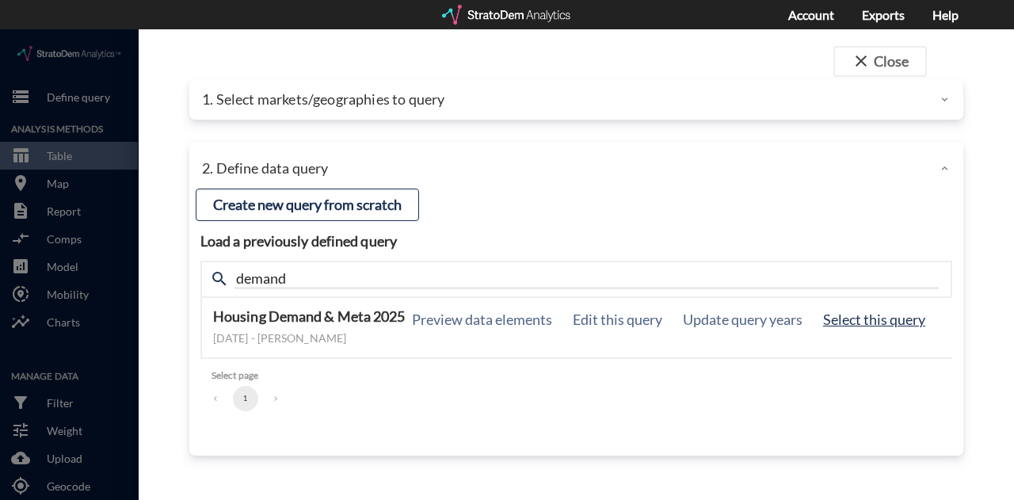
click button "Select this query"
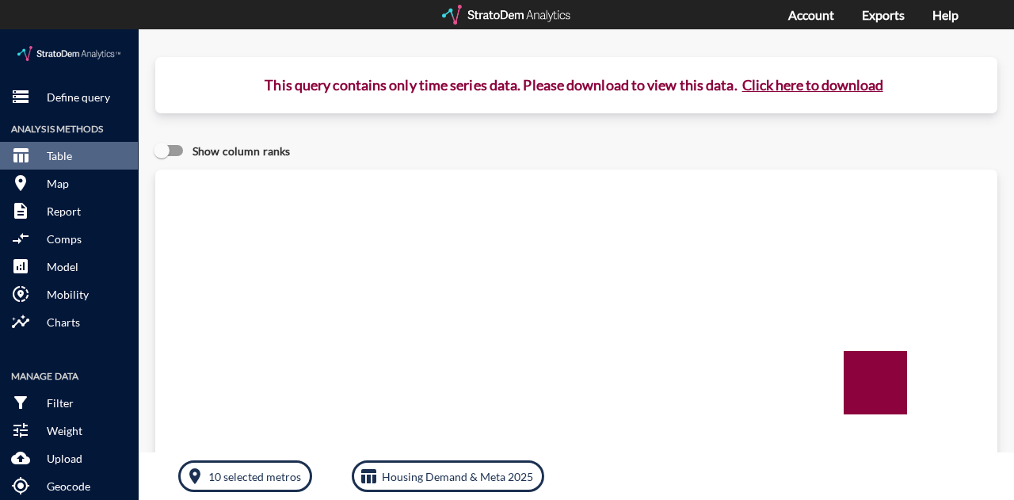
click button "Click here to download"
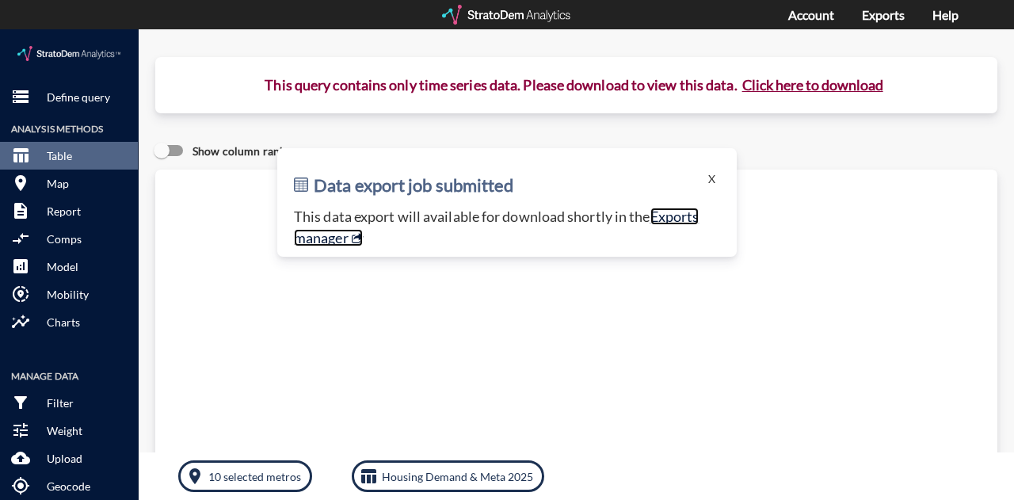
click link "Exports manager"
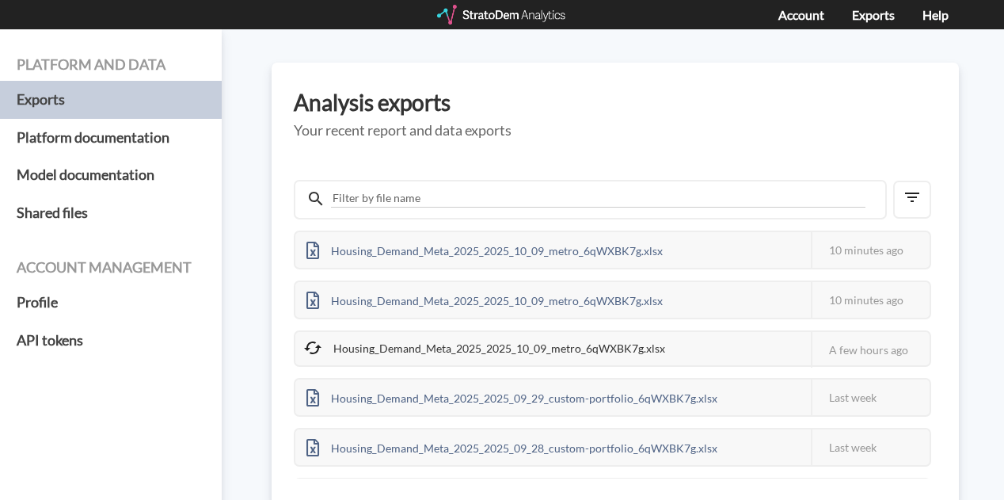
click at [762, 128] on h5 "Your recent report and data exports" at bounding box center [615, 131] width 643 height 16
